Goal: Information Seeking & Learning: Learn about a topic

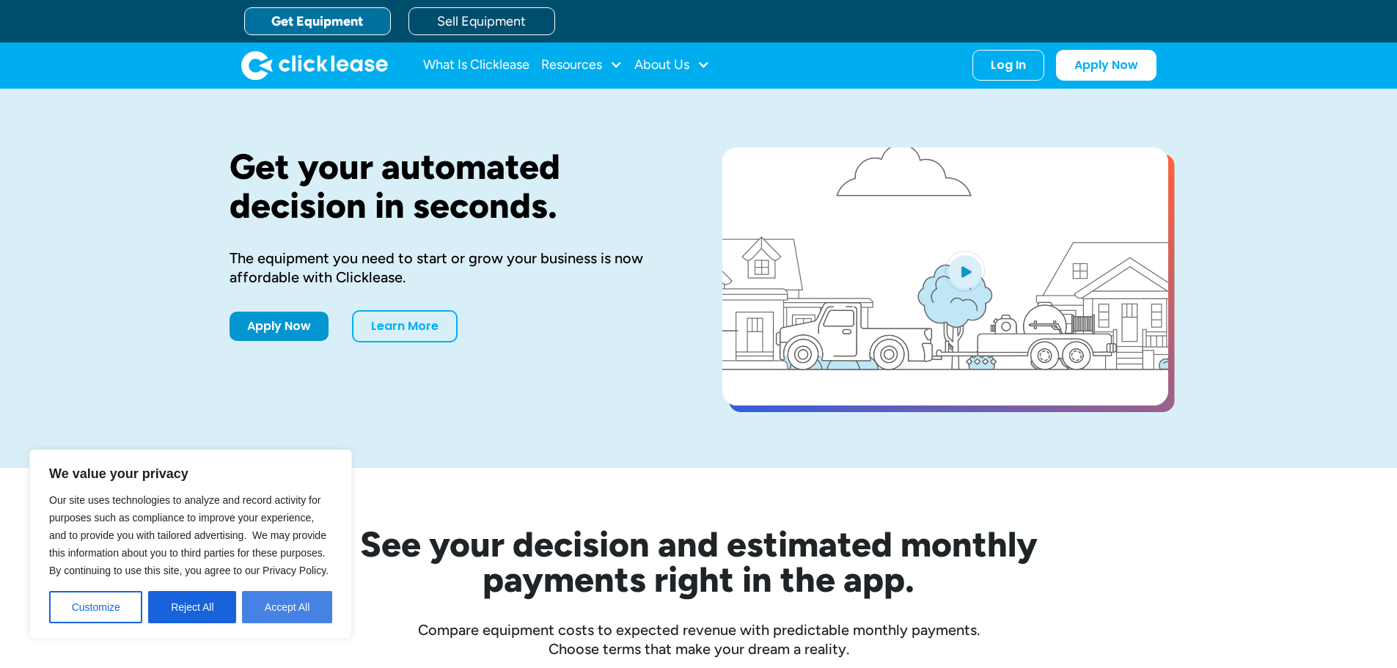
click at [278, 606] on button "Accept All" at bounding box center [287, 607] width 90 height 32
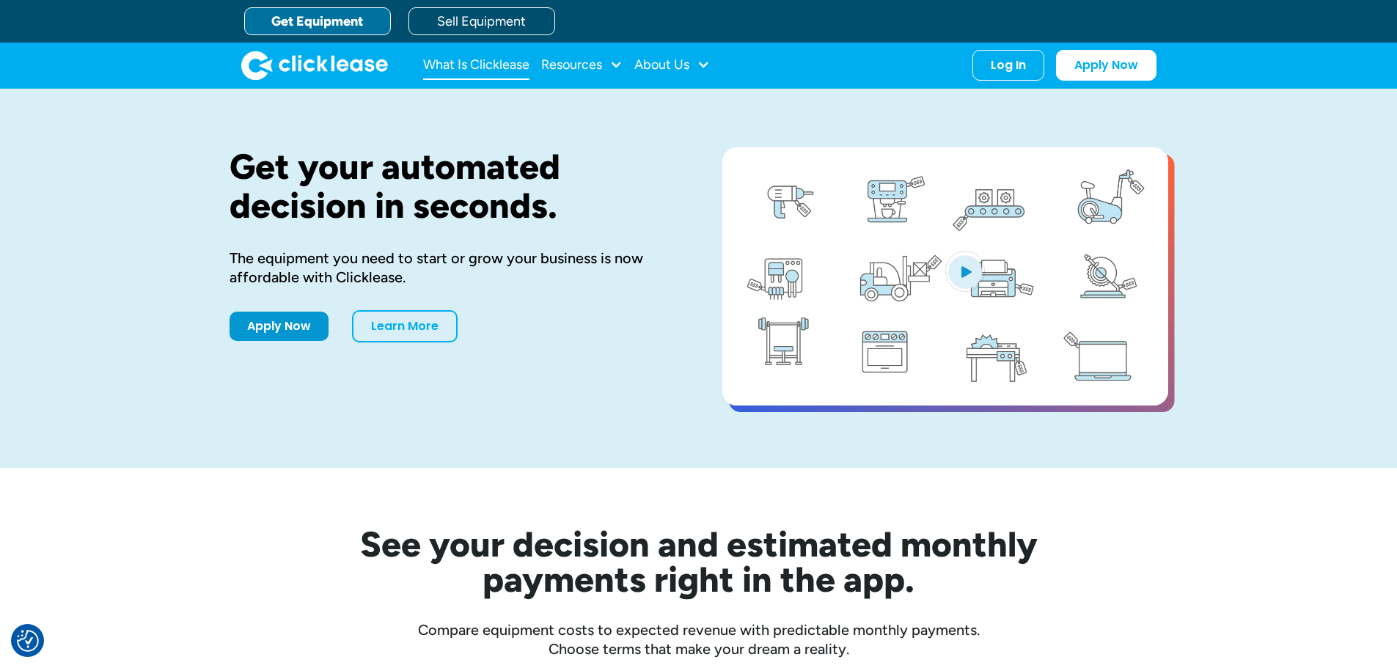
click at [509, 71] on link "What Is Clicklease" at bounding box center [476, 65] width 106 height 29
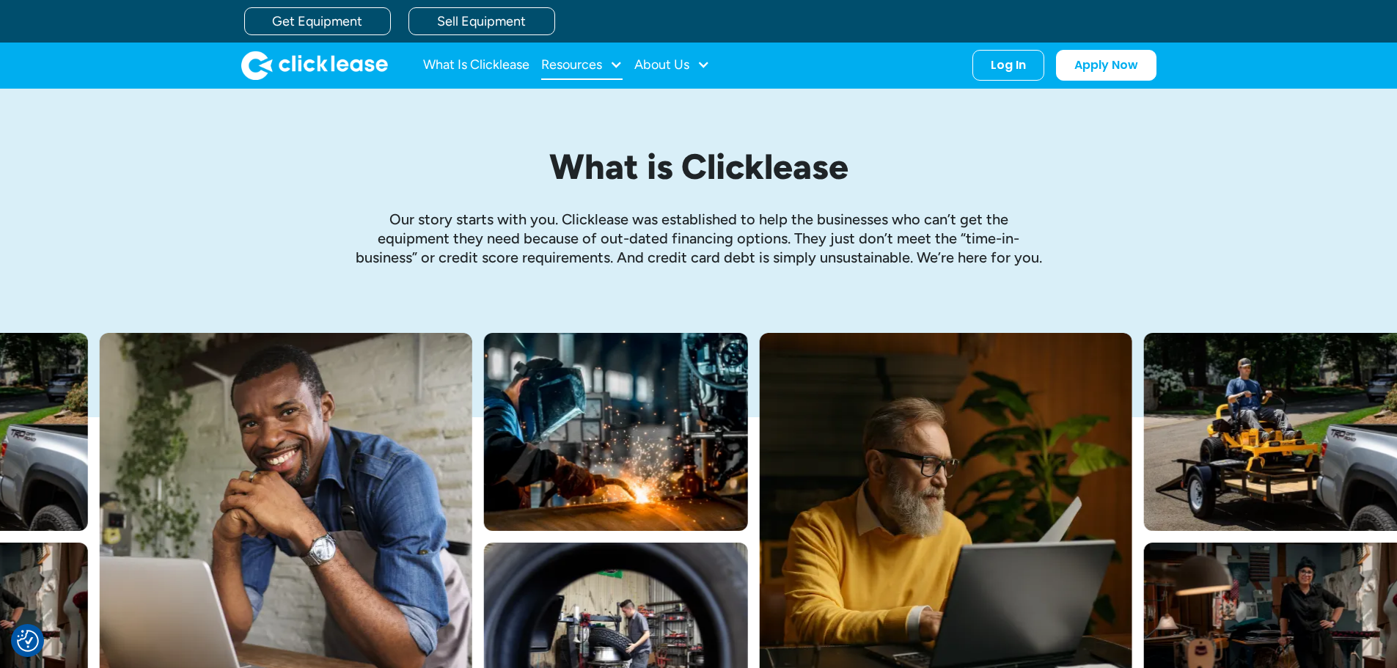
click at [593, 65] on div "Resources" at bounding box center [571, 65] width 61 height 0
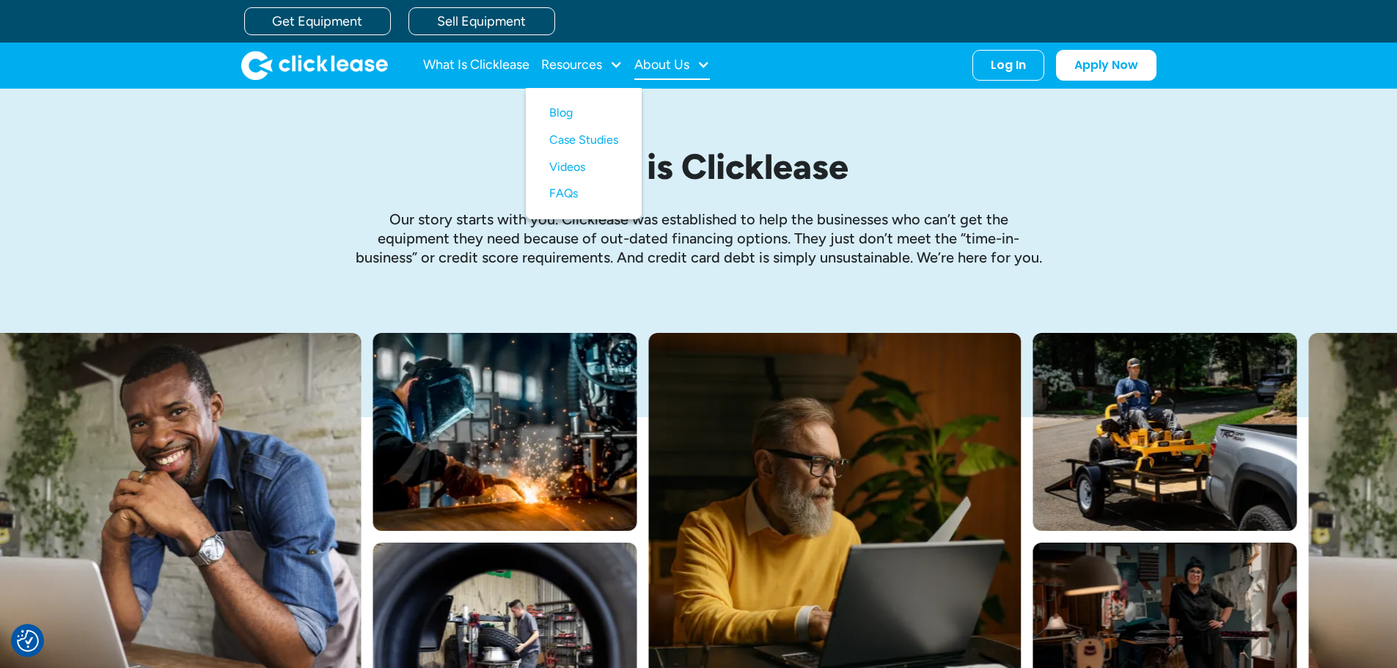
click at [670, 65] on div "About Us" at bounding box center [661, 65] width 55 height 0
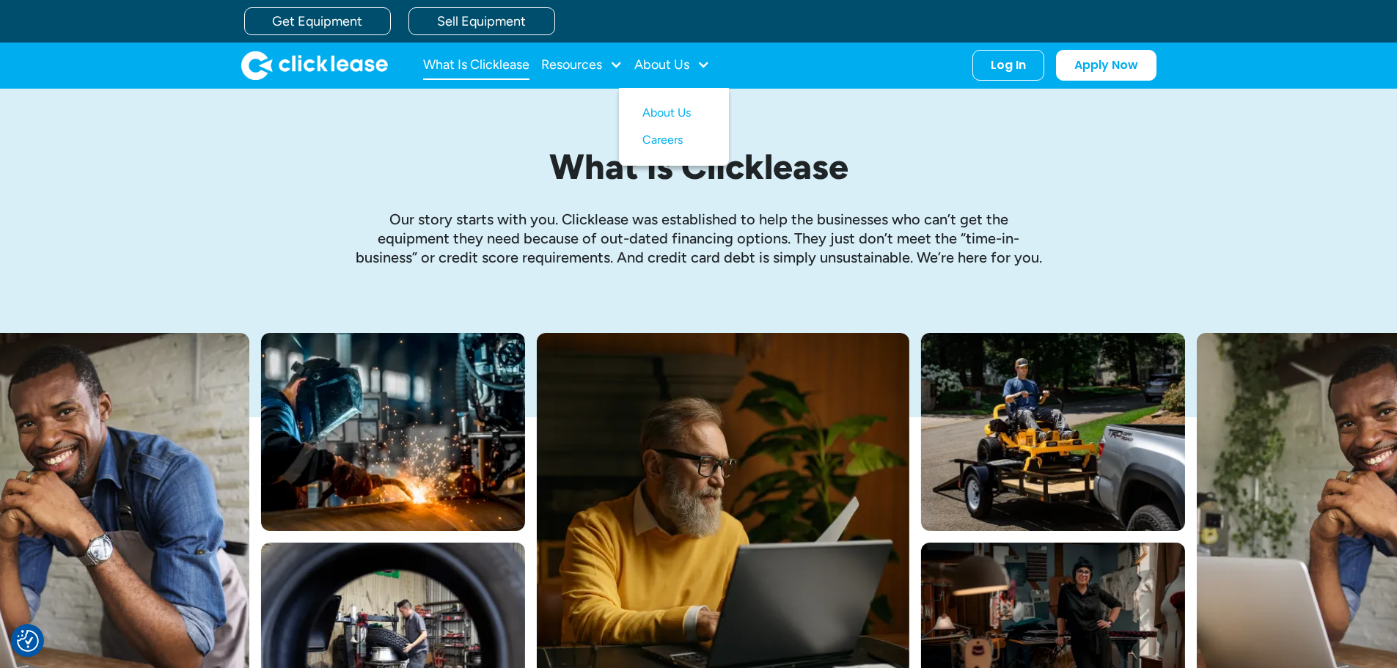
click at [493, 60] on link "What Is Clicklease" at bounding box center [476, 65] width 106 height 29
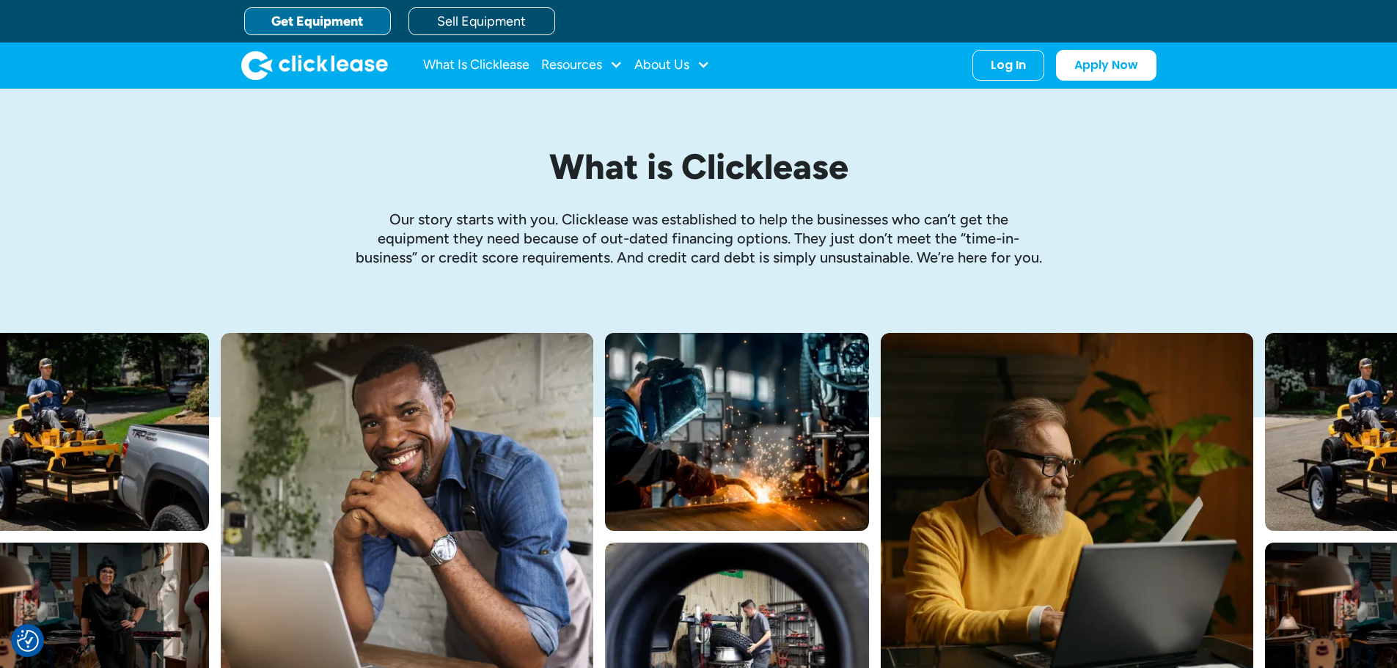
click at [356, 29] on link "Get Equipment" at bounding box center [317, 21] width 147 height 28
